Goal: Check status

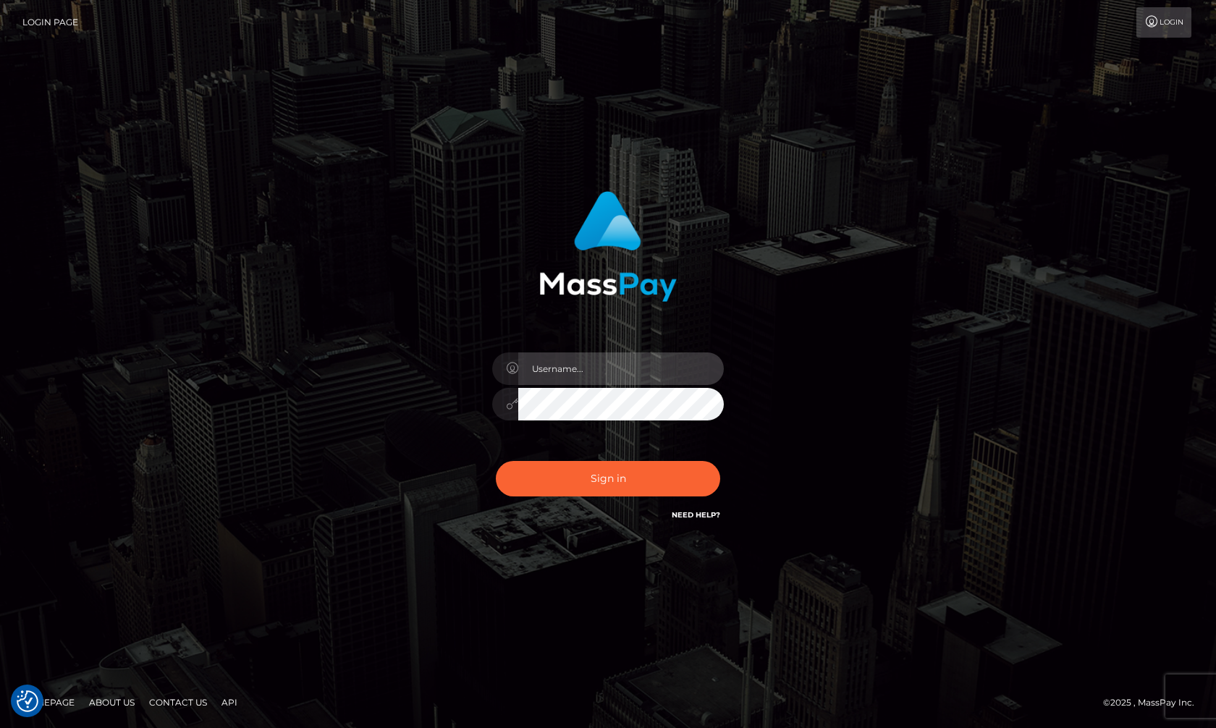
type input "hello.feetfinder"
click at [650, 373] on input "hello.feetfinder" at bounding box center [621, 369] width 206 height 33
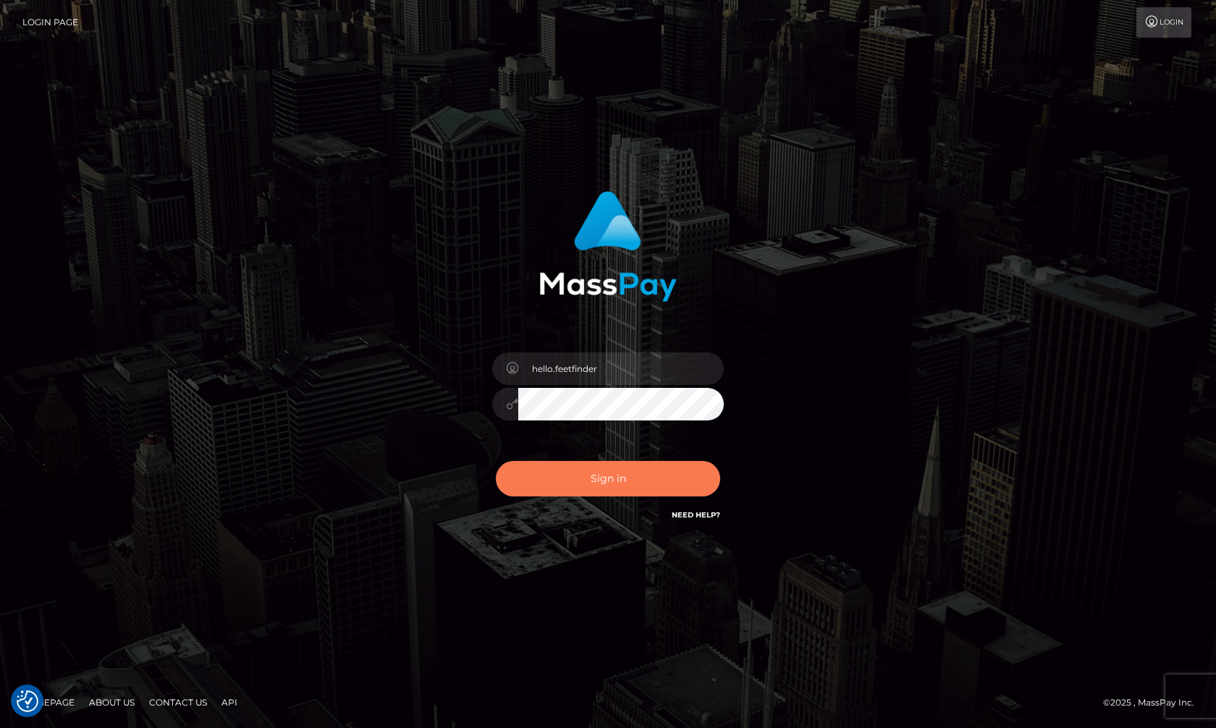
click at [667, 486] on button "Sign in" at bounding box center [608, 478] width 224 height 35
type input "hello.feetfinder"
click at [619, 476] on button "Sign in" at bounding box center [608, 478] width 224 height 35
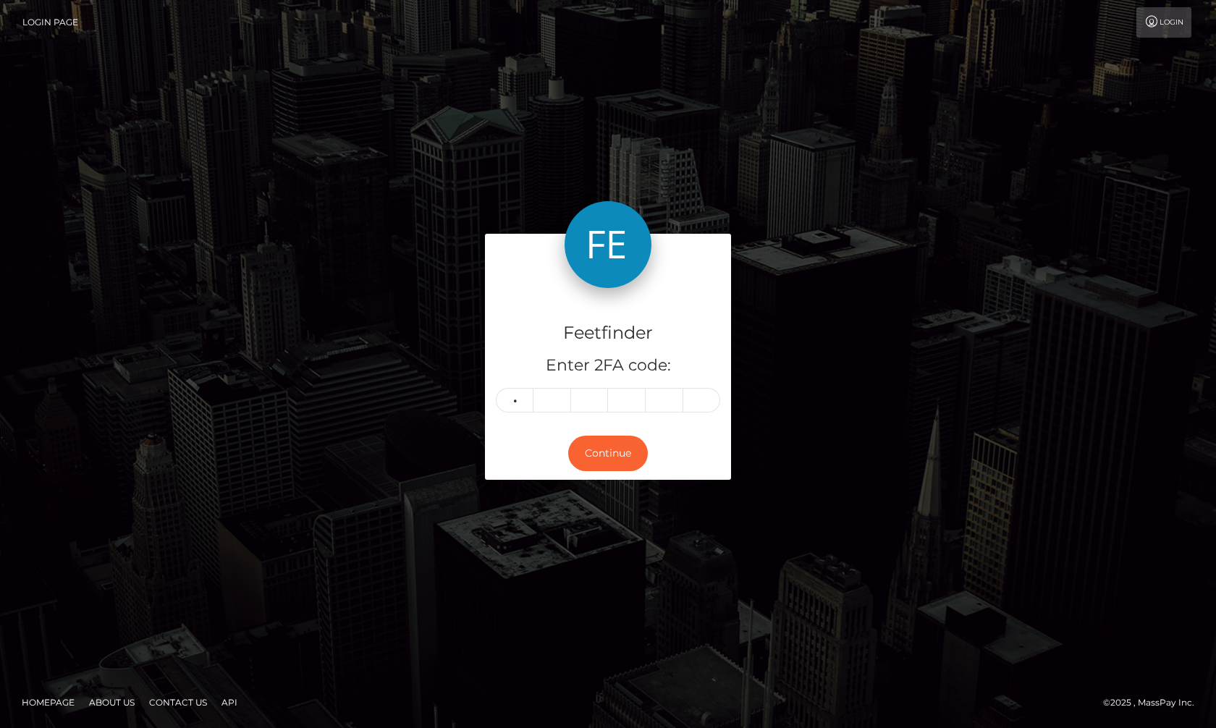
type input "8"
type input "5"
type input "3"
type input "5"
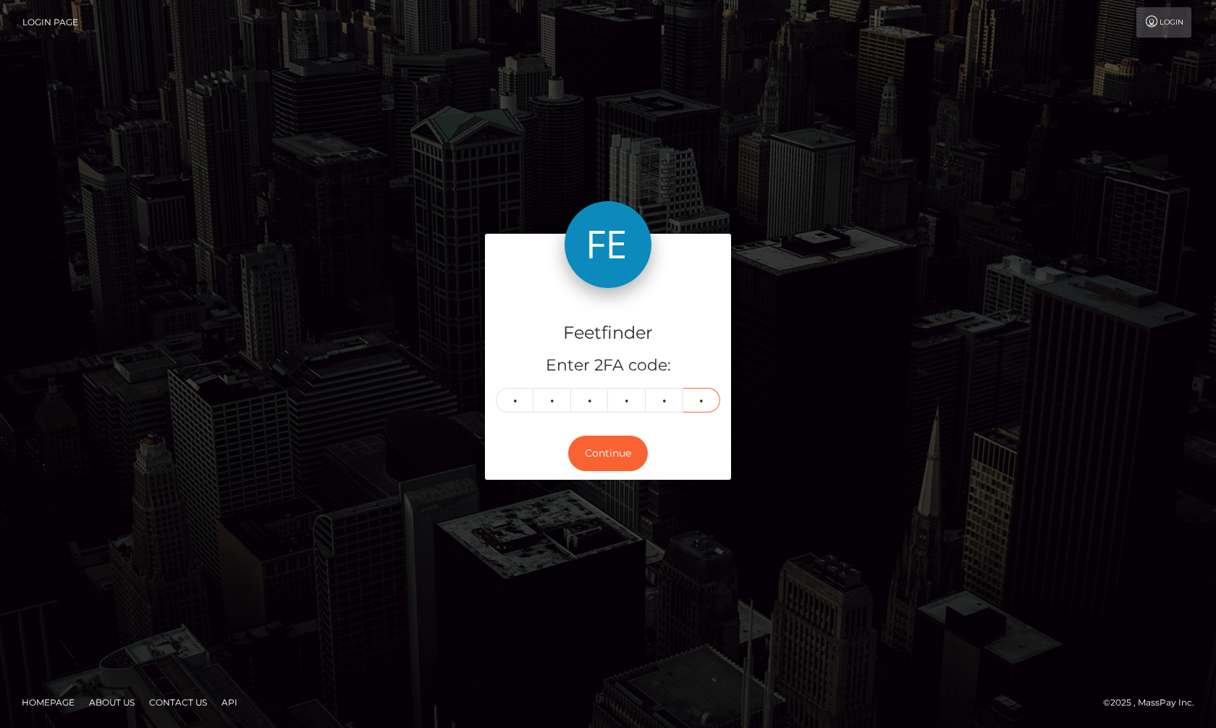
type input "1"
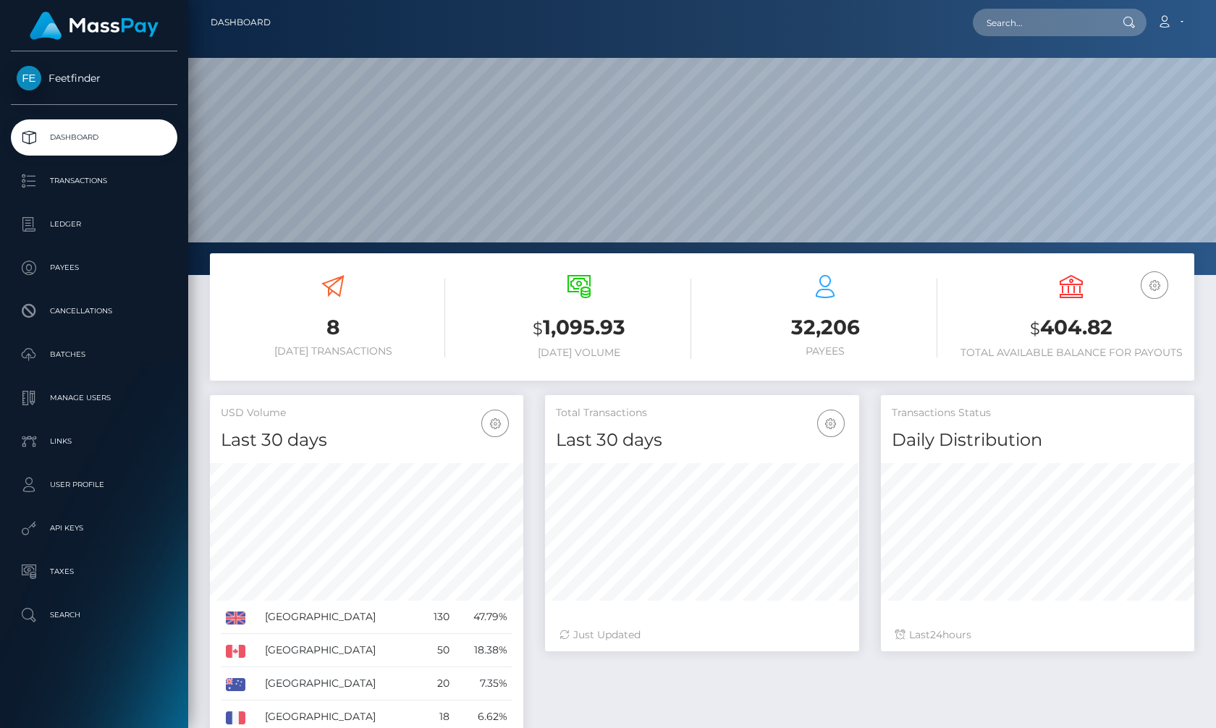
scroll to position [257, 313]
click at [88, 268] on p "Payees" at bounding box center [94, 268] width 155 height 22
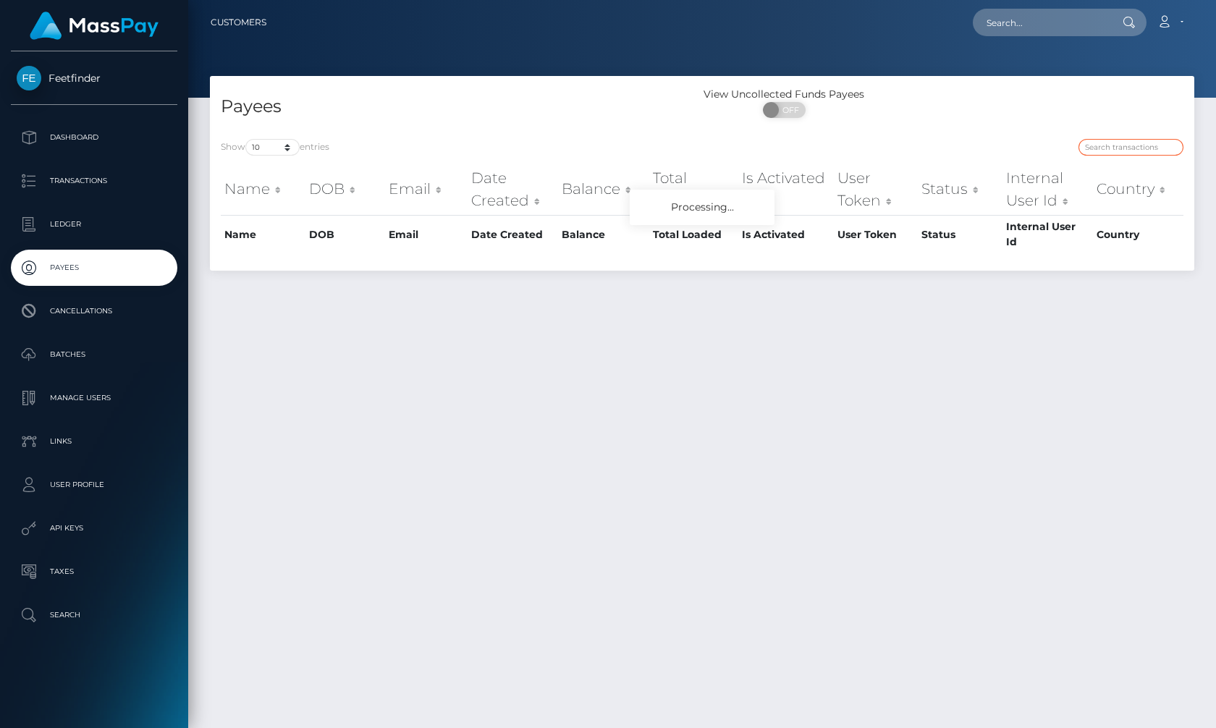
click at [1106, 143] on input "search" at bounding box center [1131, 147] width 105 height 17
paste input "48a02638-6d0c-11f0-87f1-0266f44cc279"
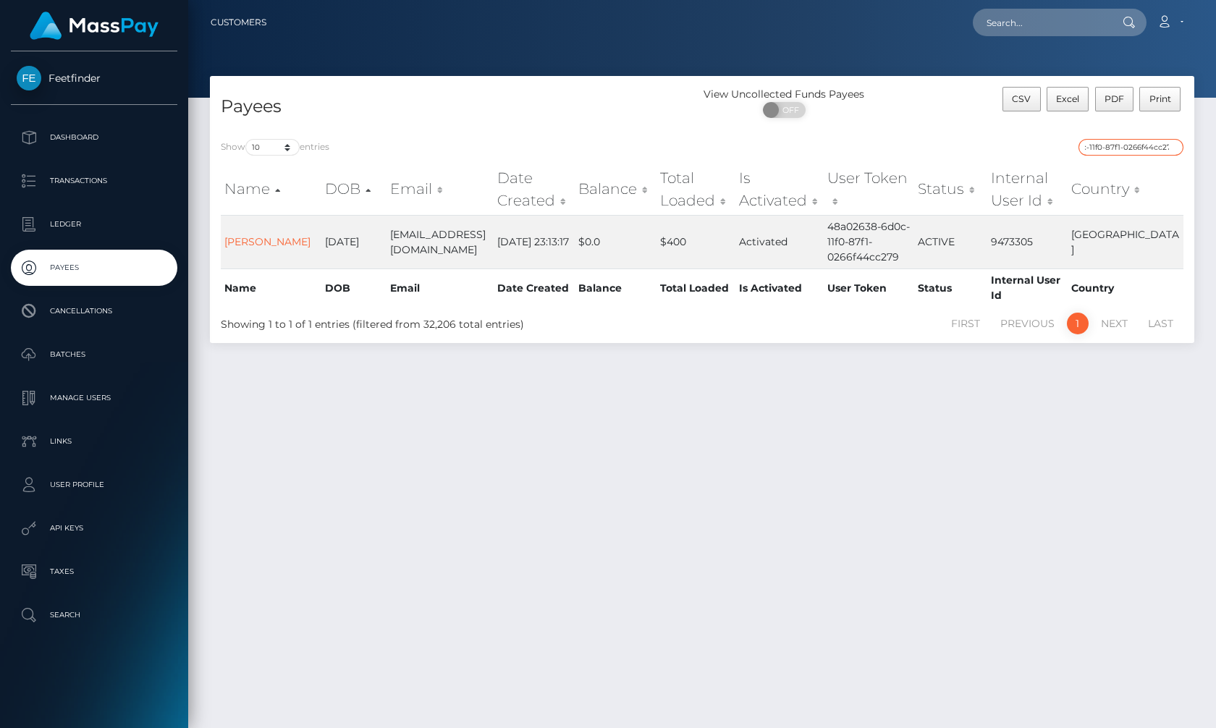
type input "48a02638-6d0c-11f0-87f1-0266f44cc279"
click at [248, 238] on link "Raffaella Abderhalden" at bounding box center [267, 241] width 86 height 13
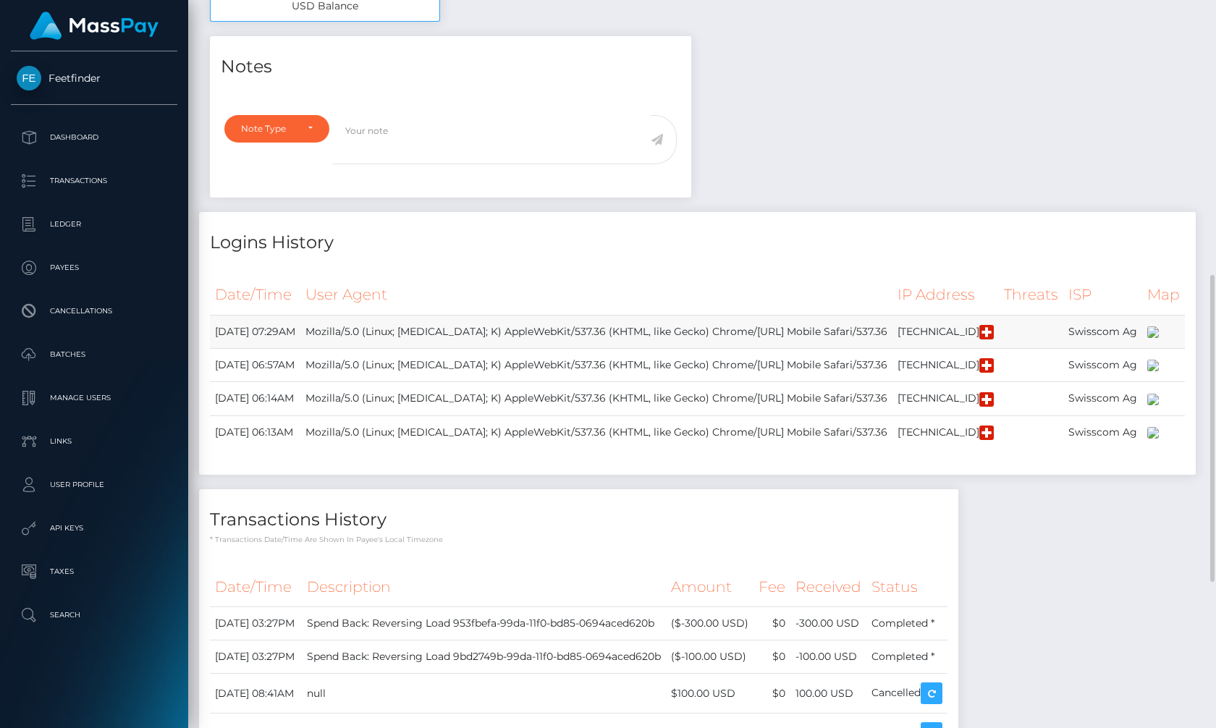
scroll to position [997, 0]
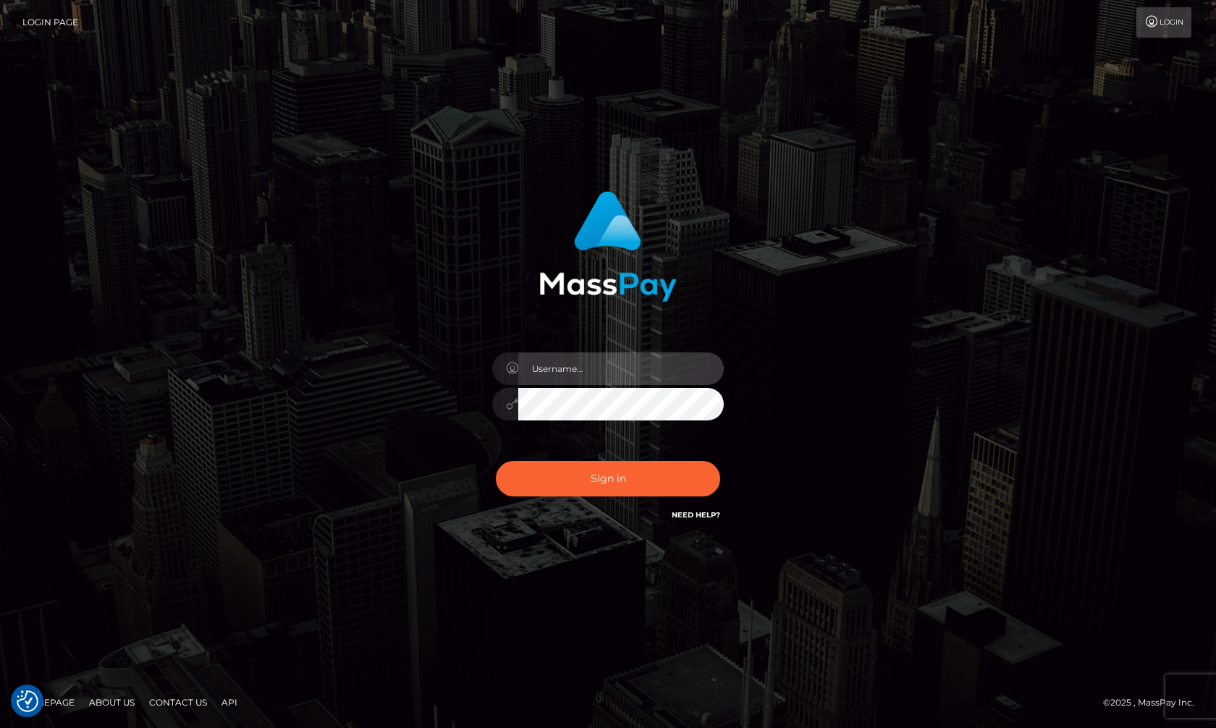
type input "hello.feetfinder"
click at [616, 366] on input "hello.feetfinder" at bounding box center [621, 369] width 206 height 33
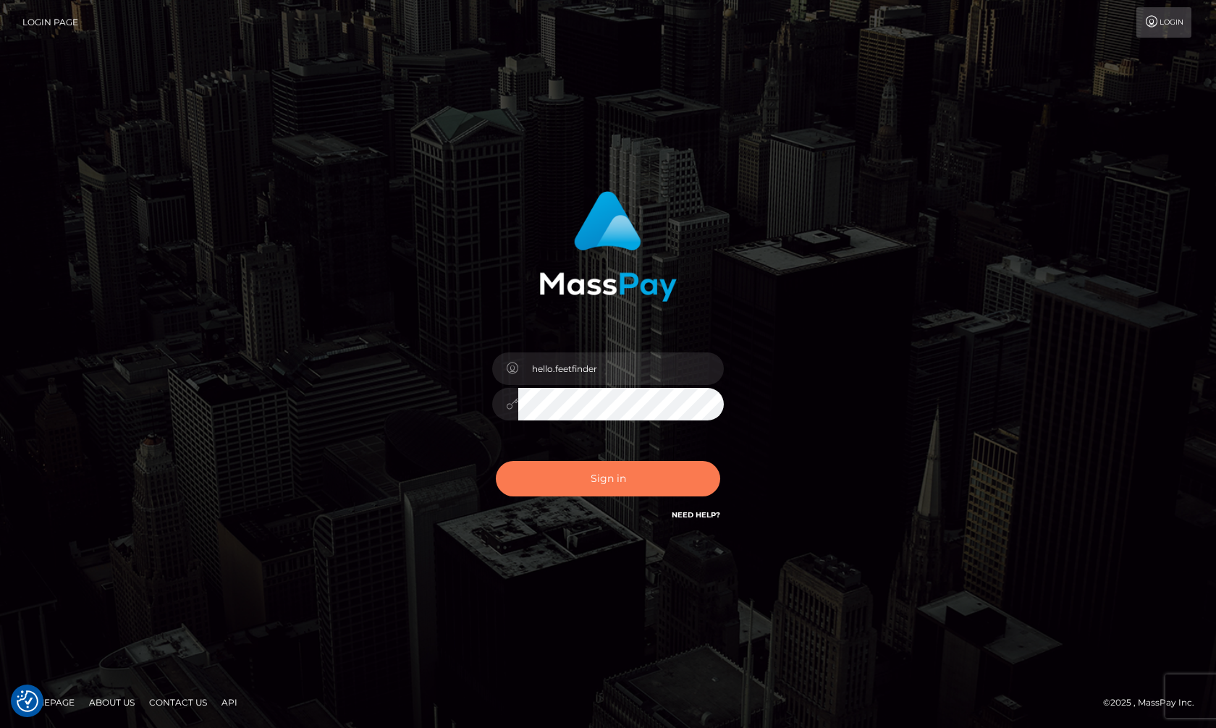
click at [670, 485] on button "Sign in" at bounding box center [608, 478] width 224 height 35
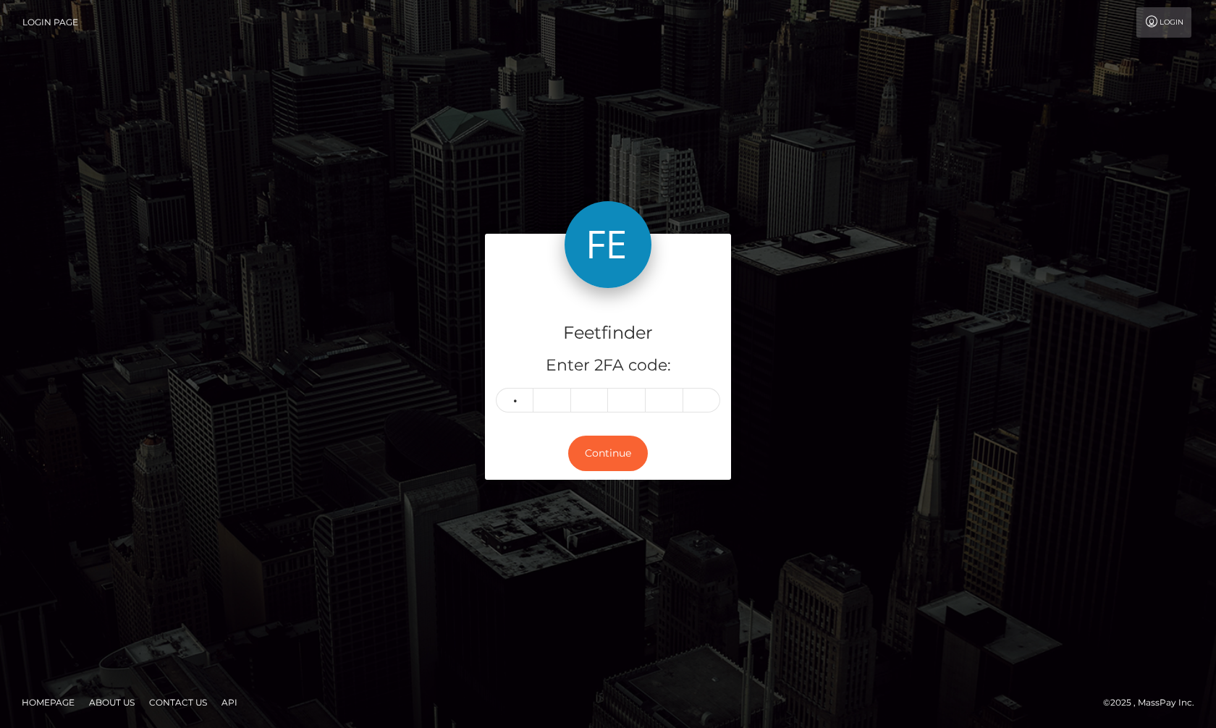
type input "2"
type input "6"
type input "2"
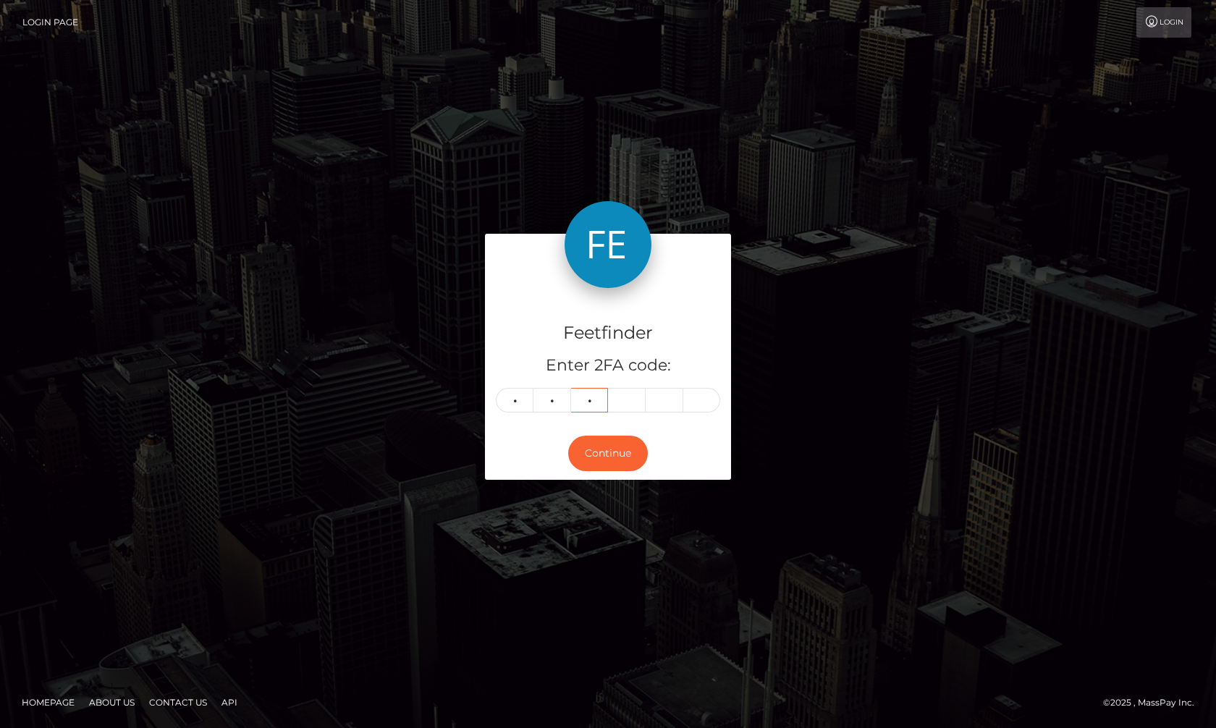
type input "4"
type input "3"
type input "9"
type input "8"
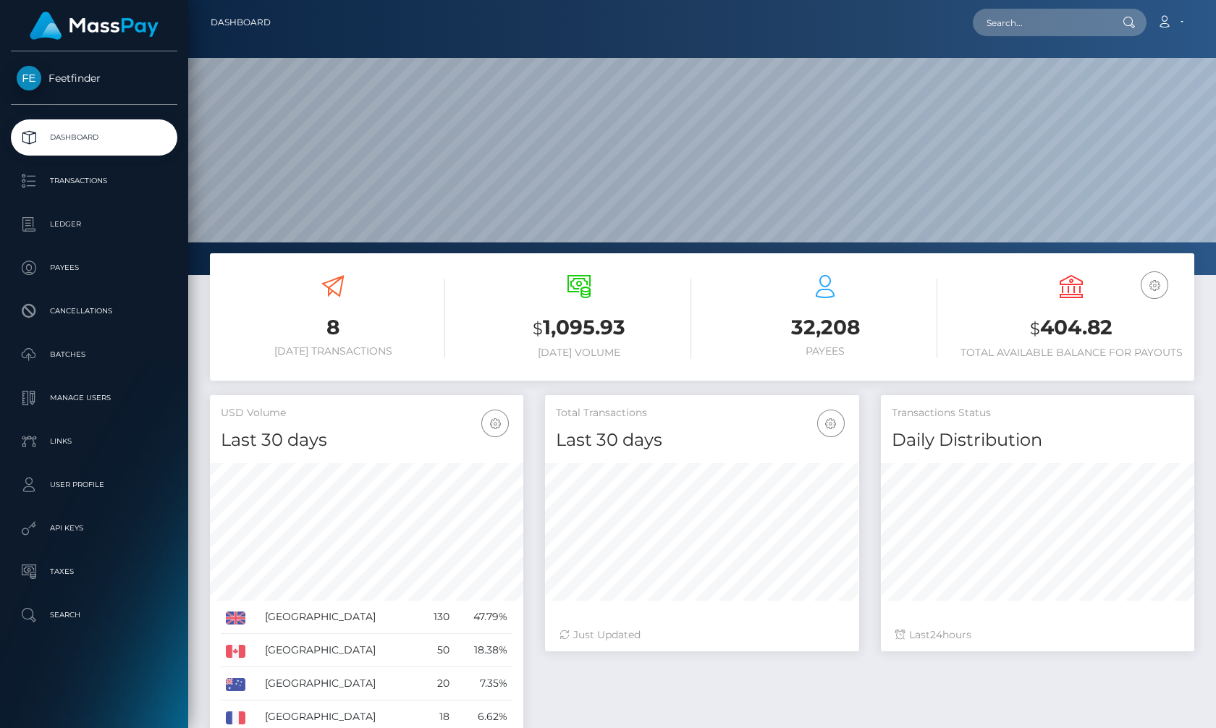
scroll to position [257, 313]
click at [55, 255] on link "Payees" at bounding box center [94, 268] width 166 height 36
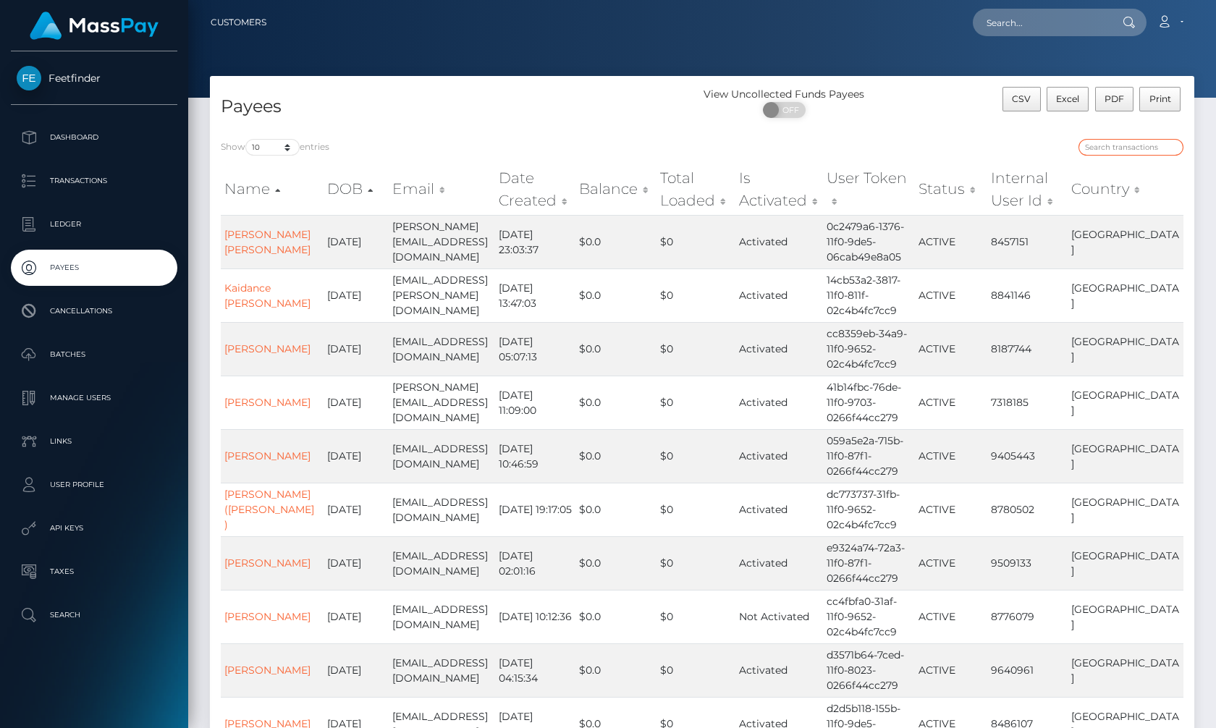
click at [1126, 153] on input "search" at bounding box center [1131, 147] width 105 height 17
paste input "a38f8f21-926b-11f0-bd85-0694aced620b"
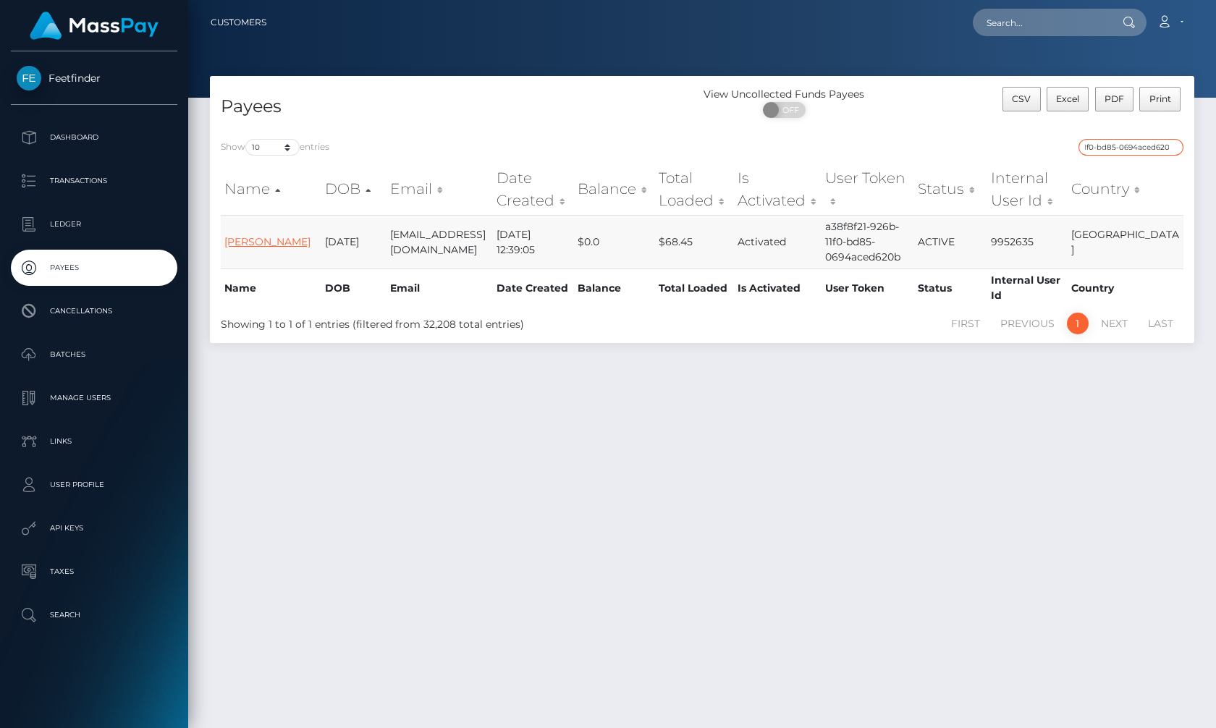
type input "a38f8f21-926b-11f0-bd85-0694aced620b"
click at [249, 237] on link "Jessica Stilo" at bounding box center [267, 241] width 86 height 13
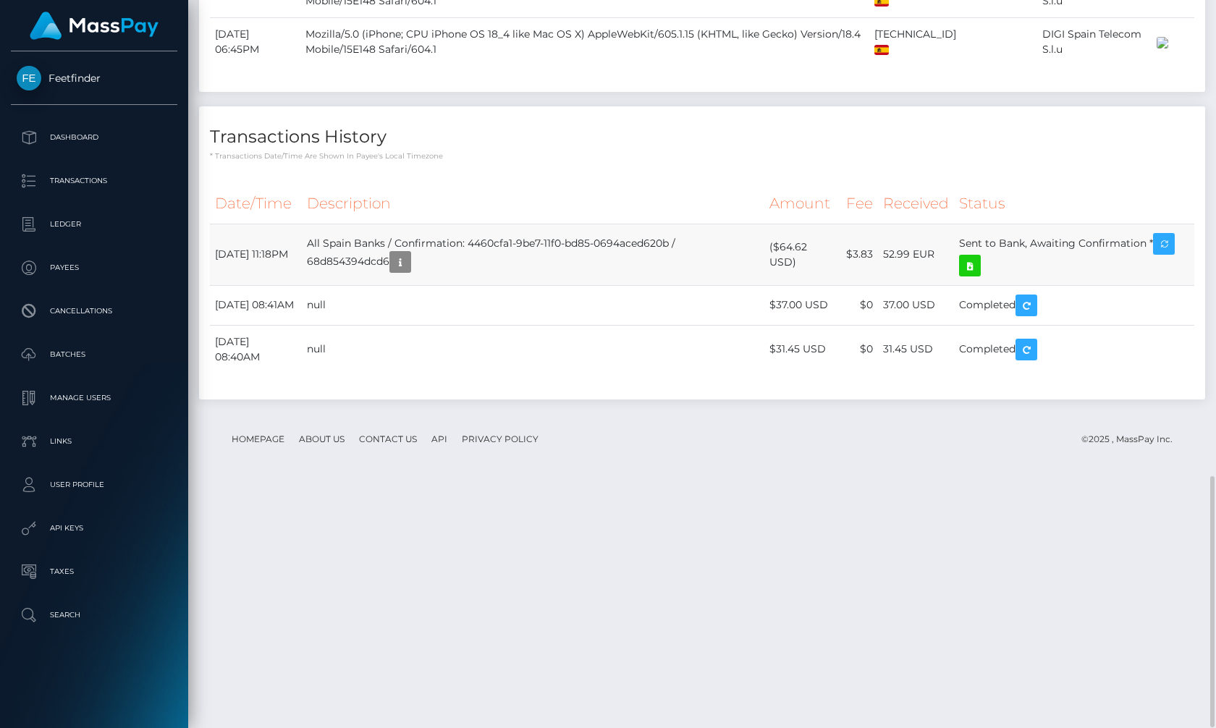
scroll to position [1384, 0]
drag, startPoint x: 976, startPoint y: 484, endPoint x: 1172, endPoint y: 484, distance: 196.2
click at [1172, 286] on td "Sent to Bank, Awaiting Confirmation *" at bounding box center [1074, 255] width 240 height 62
copy td "Sent to Bank, Awaiting Confirmation *"
